Goal: Task Accomplishment & Management: Manage account settings

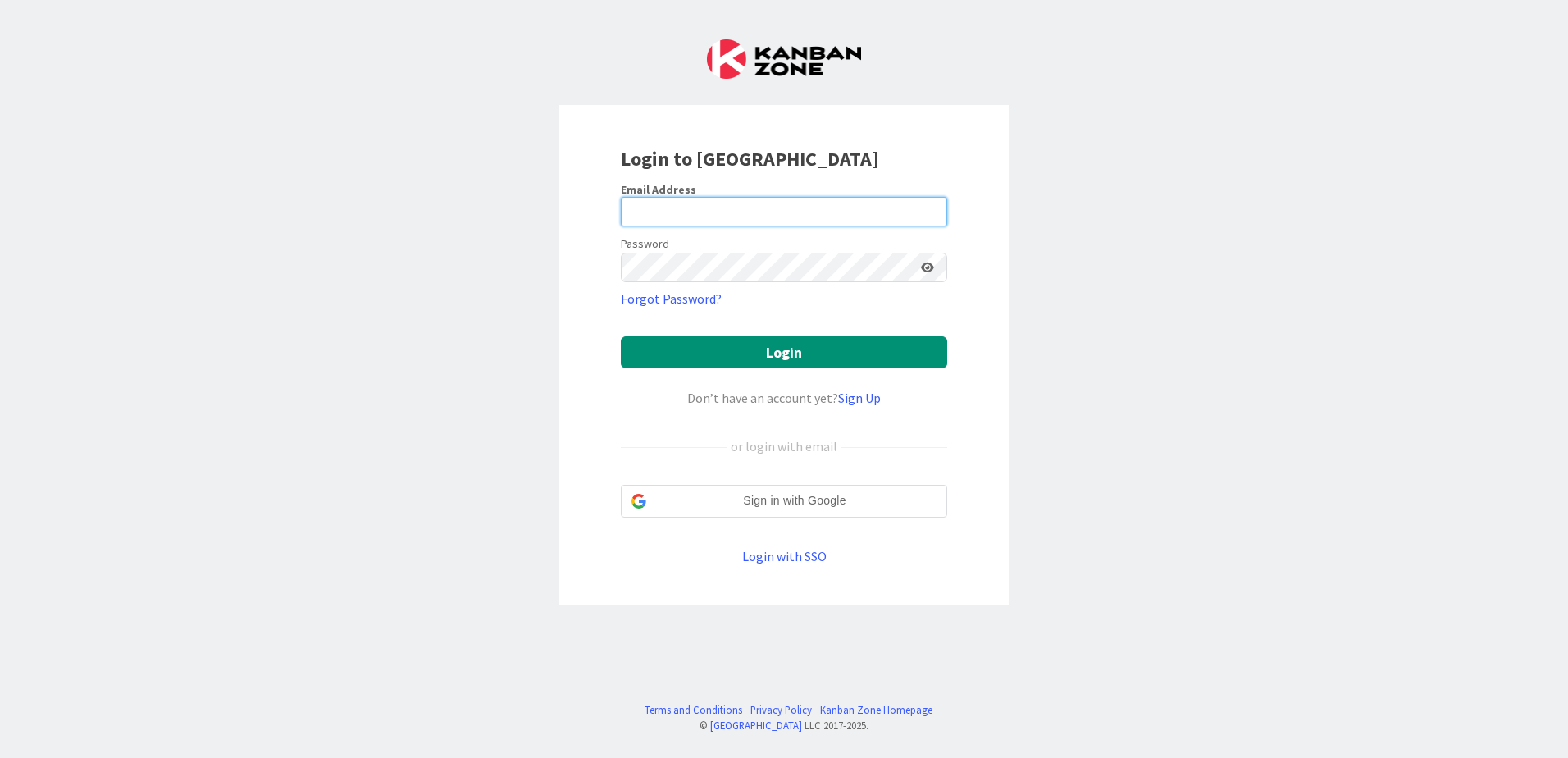
type input "[EMAIL_ADDRESS][DOMAIN_NAME]"
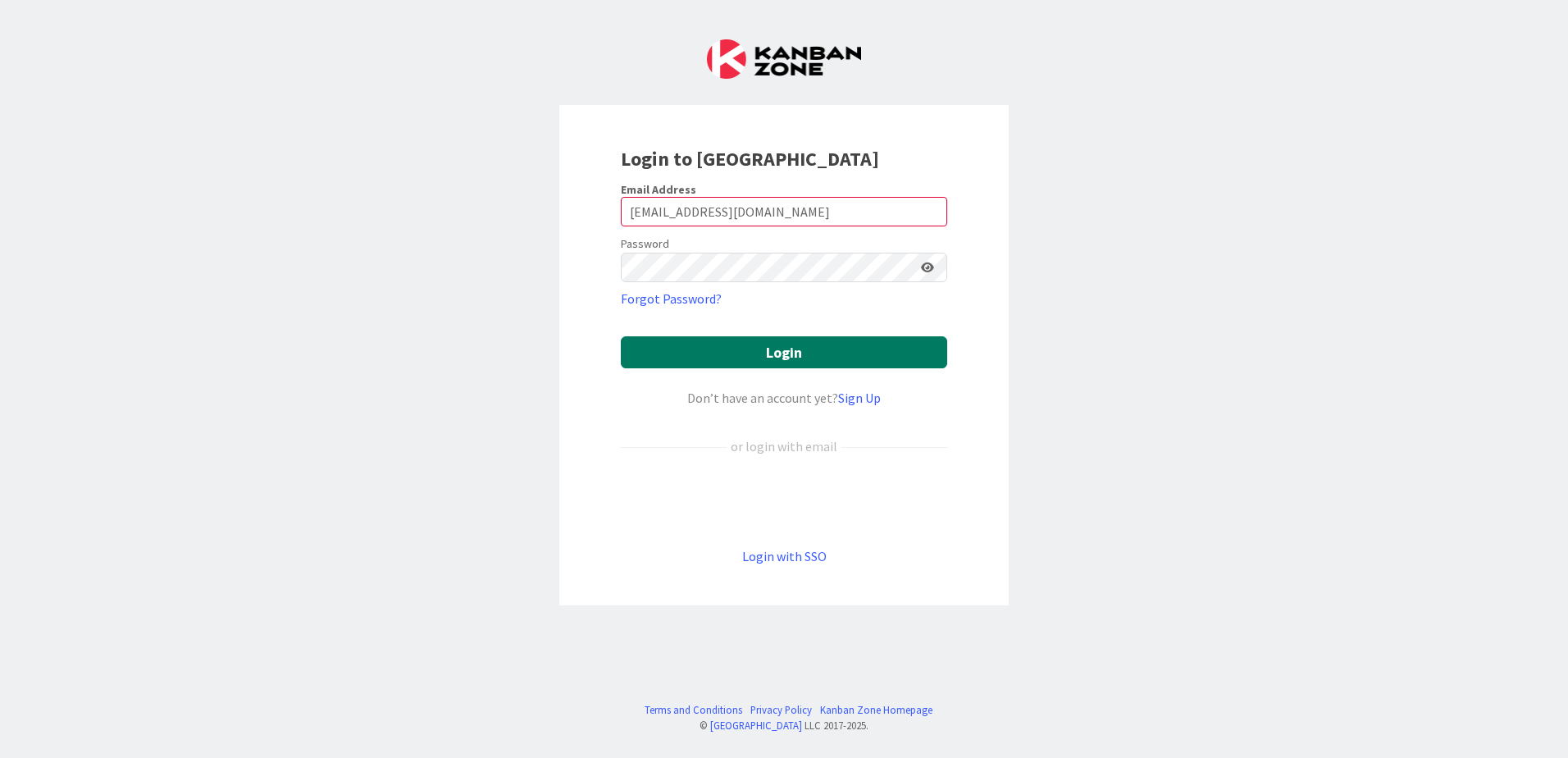
click at [848, 344] on button "Login" at bounding box center [784, 352] width 326 height 32
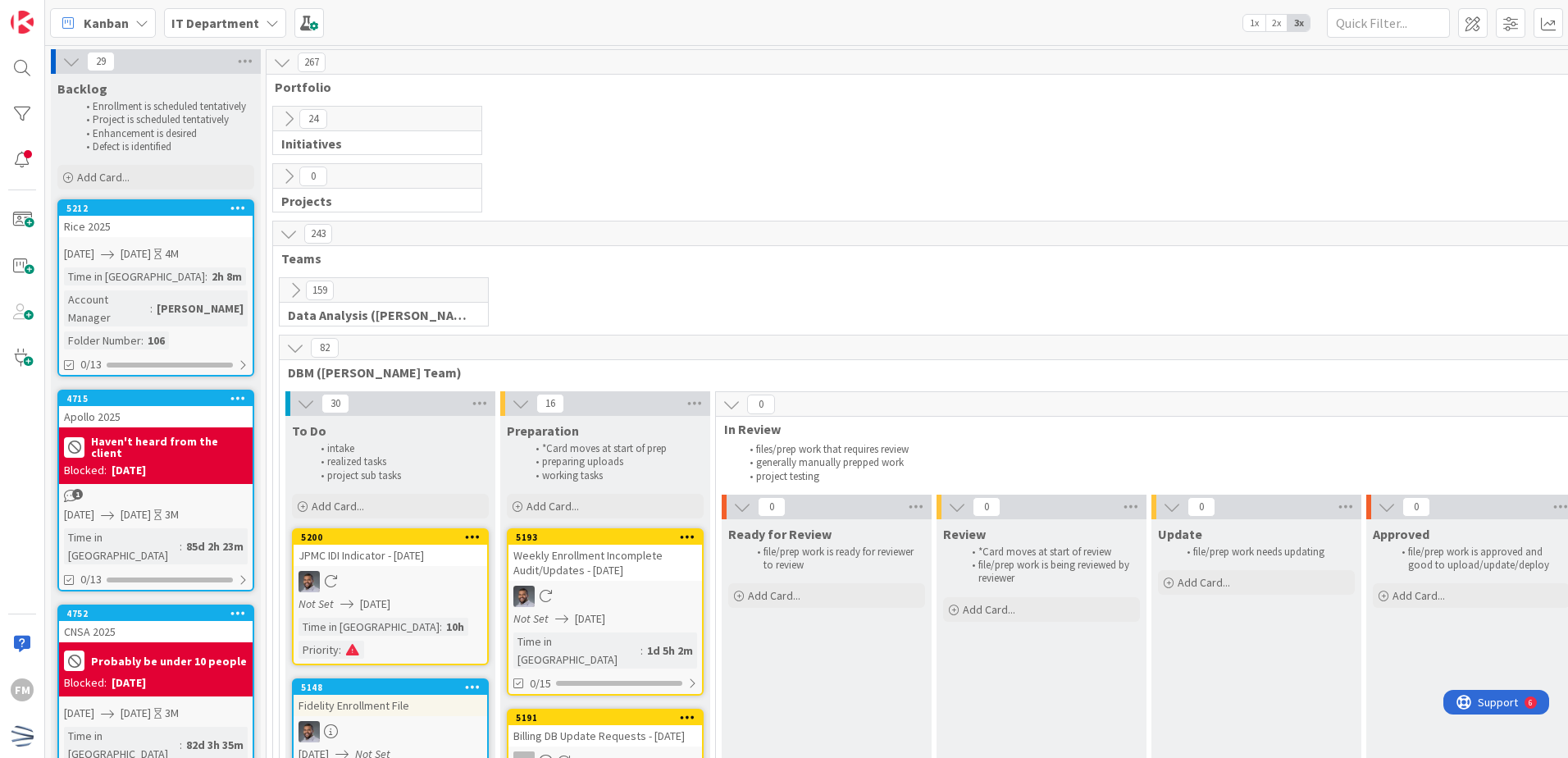
click at [287, 232] on icon at bounding box center [289, 233] width 18 height 18
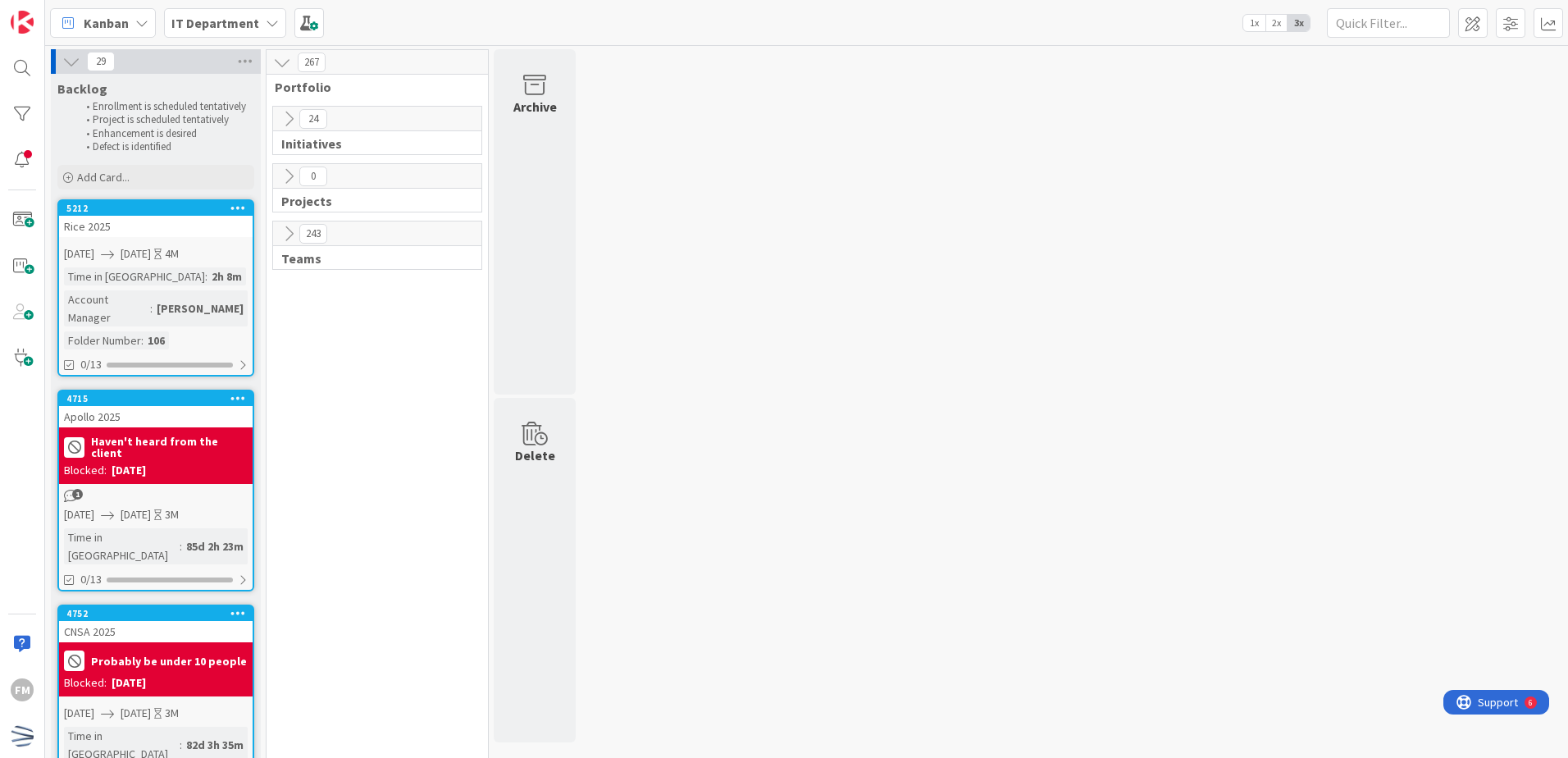
click at [287, 232] on icon at bounding box center [289, 233] width 18 height 18
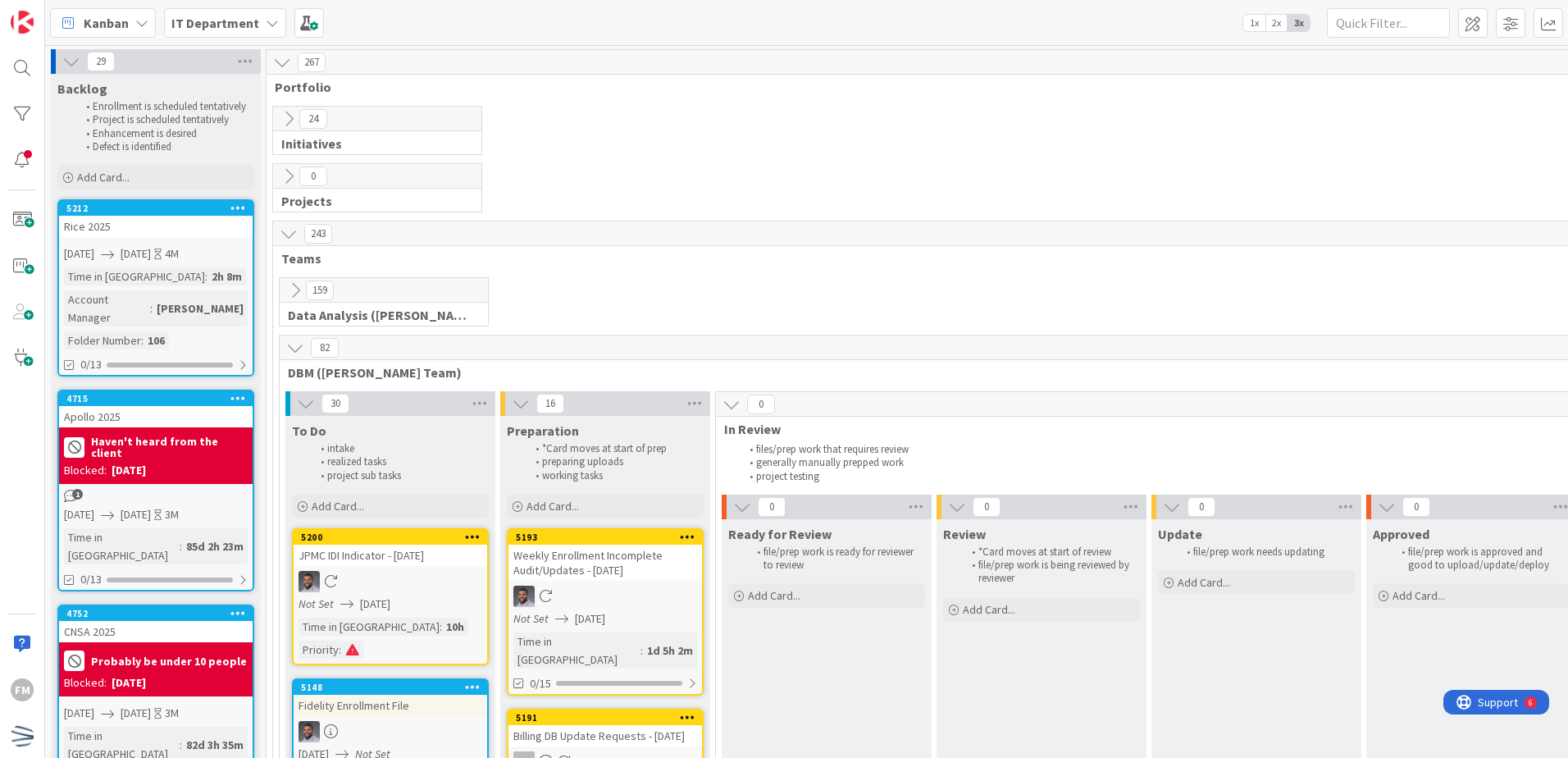
click at [289, 115] on icon at bounding box center [289, 119] width 18 height 18
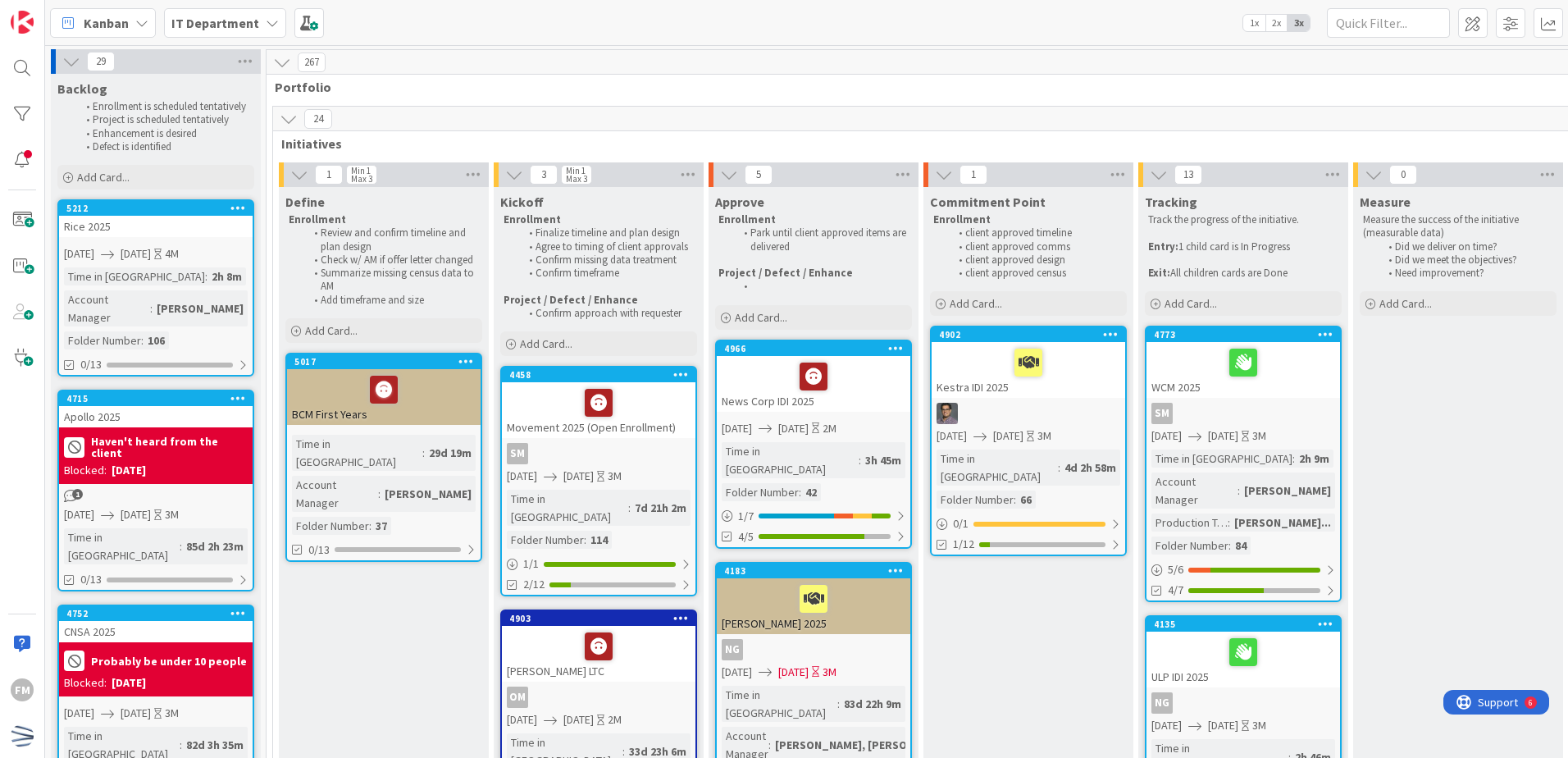
click at [279, 114] on button at bounding box center [289, 119] width 21 height 21
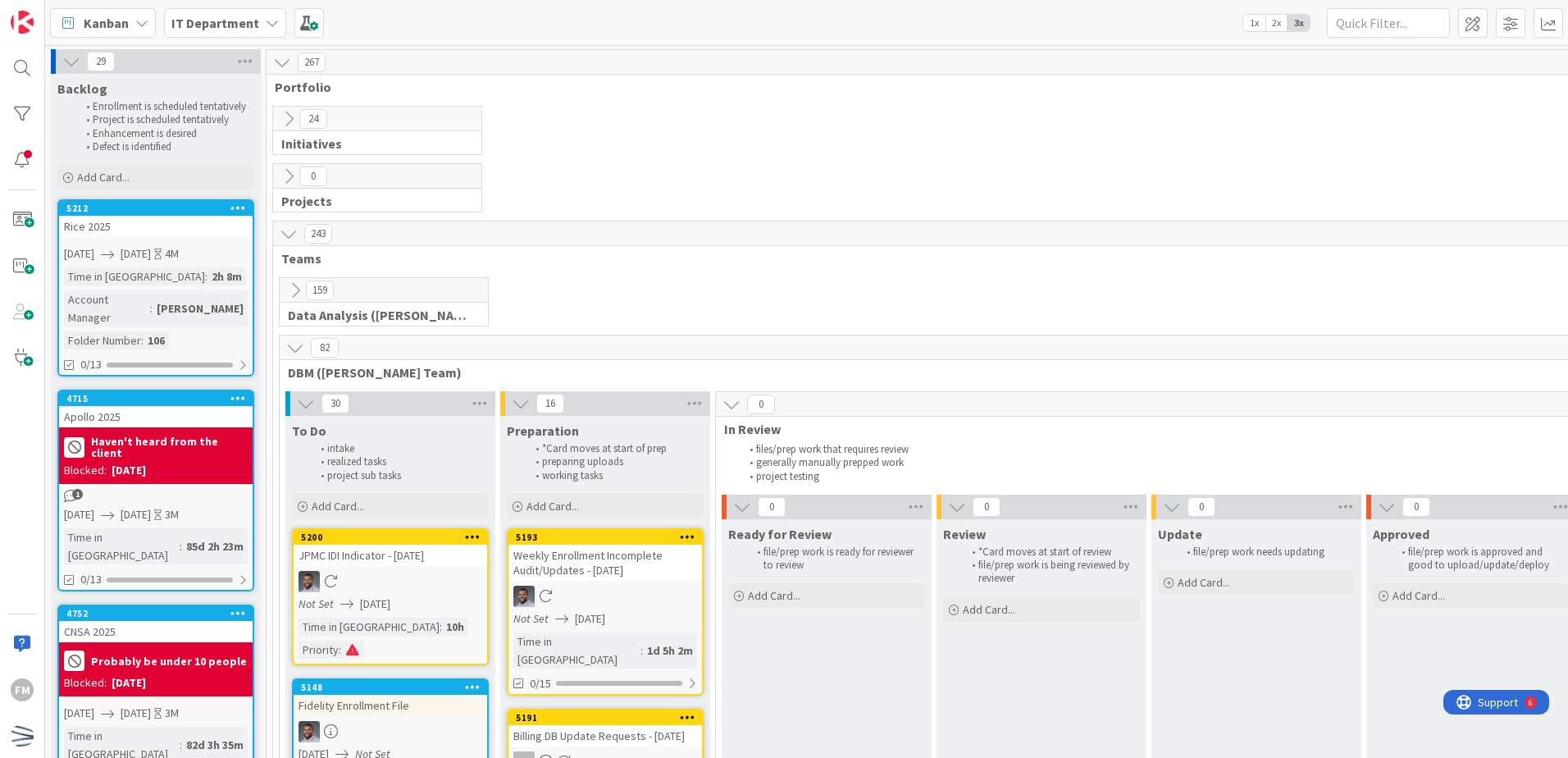
click at [286, 293] on icon at bounding box center [295, 291] width 18 height 18
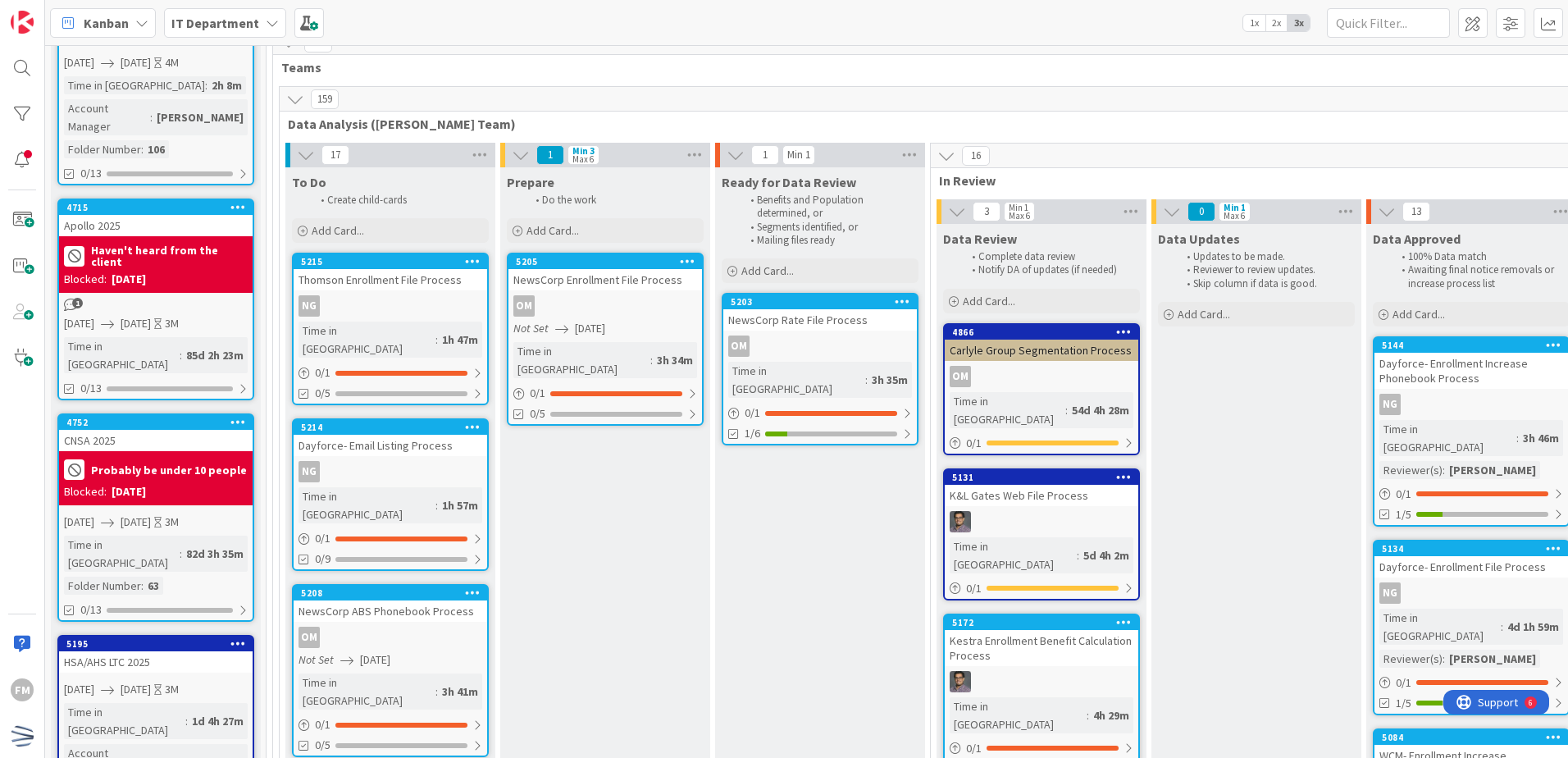
scroll to position [164, 0]
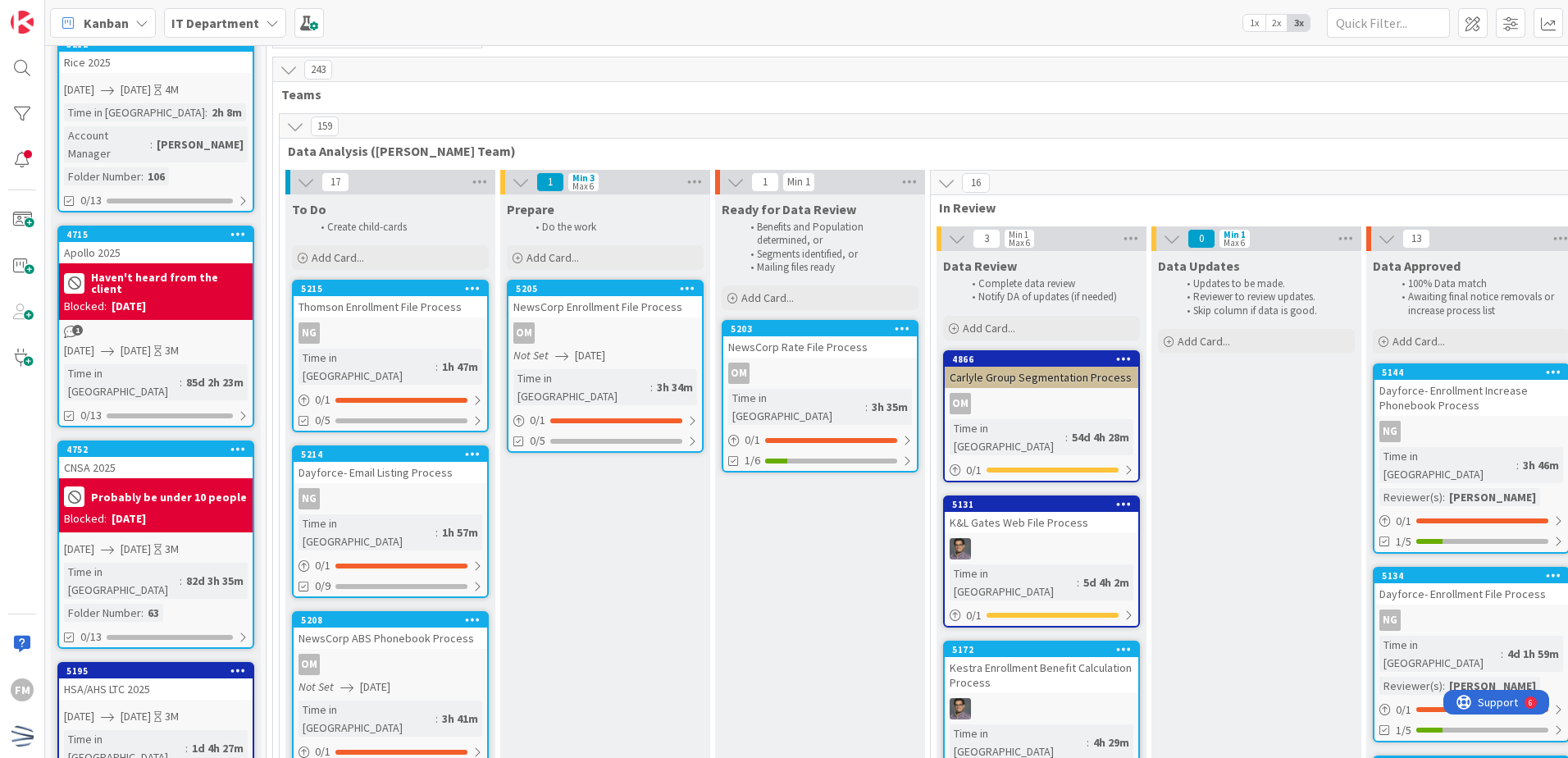
click at [293, 122] on icon at bounding box center [295, 126] width 18 height 18
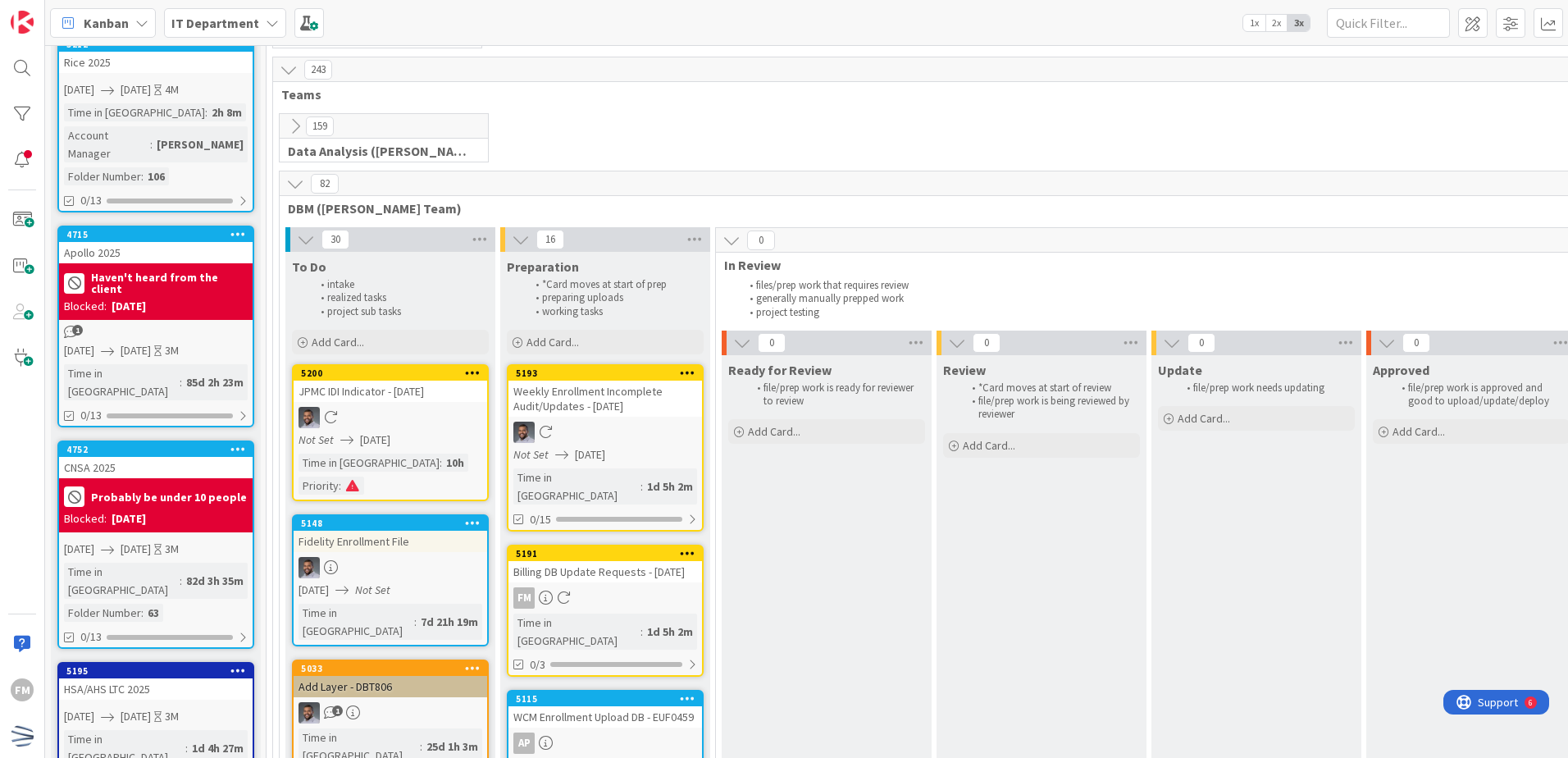
scroll to position [246, 0]
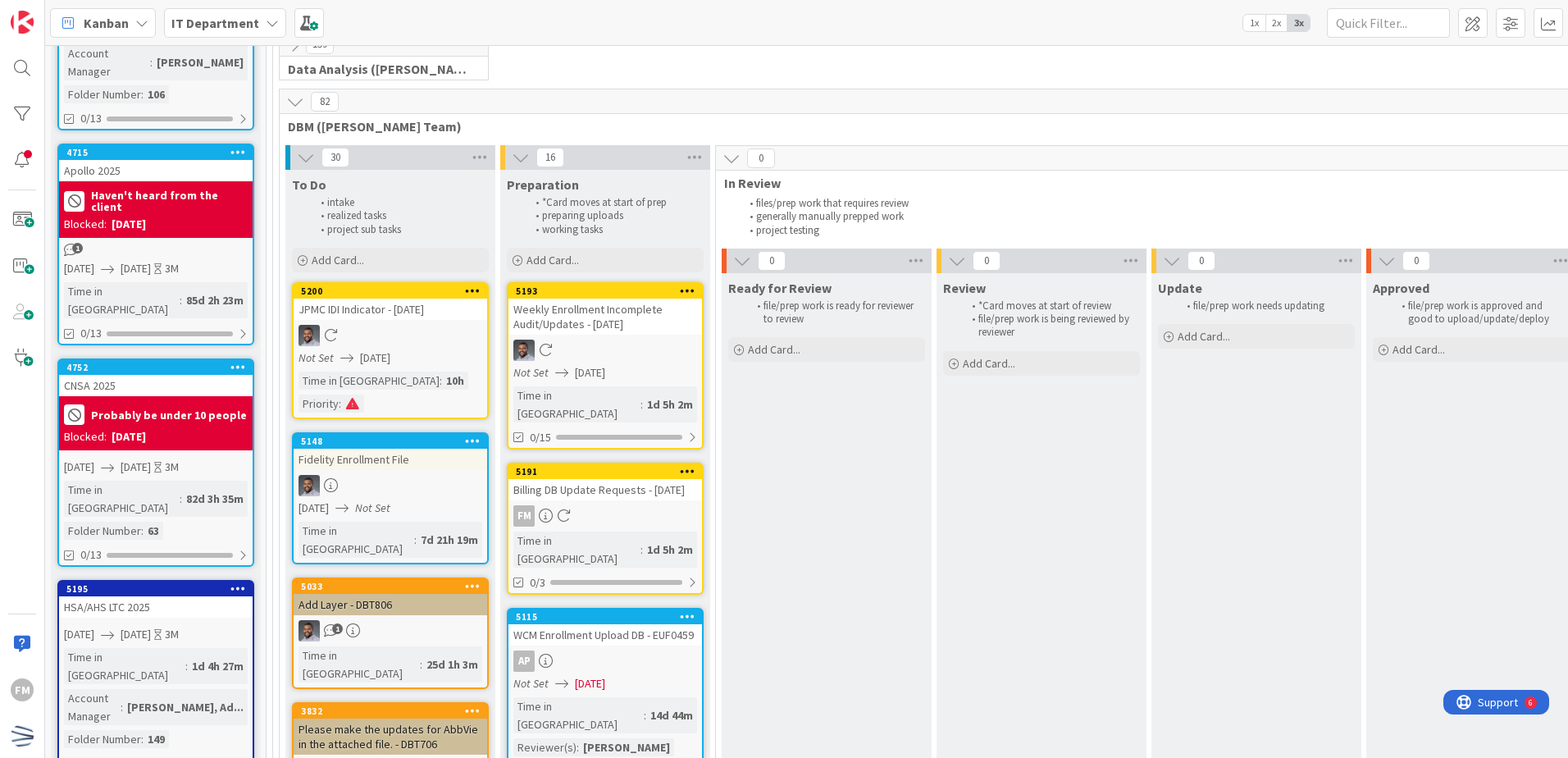
click at [299, 105] on icon at bounding box center [295, 102] width 18 height 18
